Goal: Task Accomplishment & Management: Manage account settings

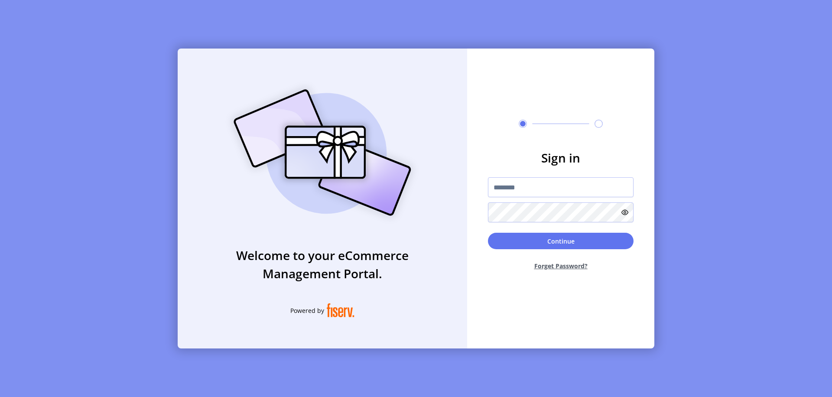
click at [561, 187] on input "text" at bounding box center [561, 187] width 146 height 20
type input "**********"
click at [561, 241] on button "Continue" at bounding box center [561, 241] width 146 height 16
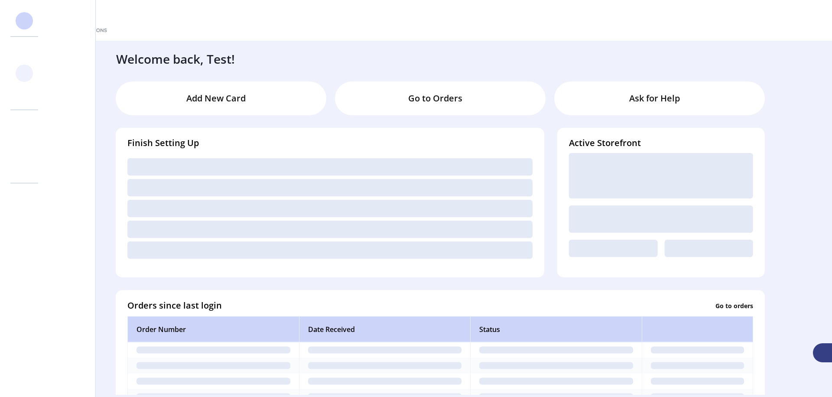
click at [24, 73] on svg-icon at bounding box center [24, 73] width 14 height 14
